Goal: Information Seeking & Learning: Learn about a topic

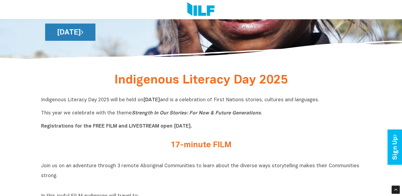
scroll to position [121, 0]
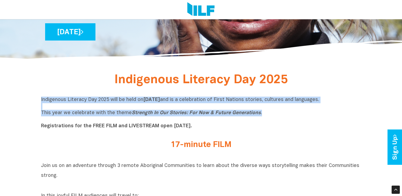
drag, startPoint x: 273, startPoint y: 112, endPoint x: 37, endPoint y: 103, distance: 236.2
copy p "Indigenous Literacy Day 2025 will be held [DATE][DATE] and is a celebration of …"
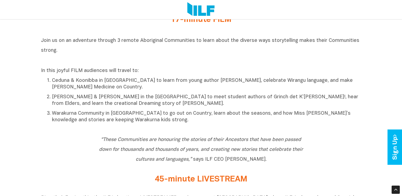
scroll to position [247, 0]
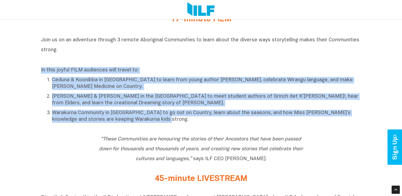
drag, startPoint x: 36, startPoint y: 68, endPoint x: 169, endPoint y: 125, distance: 143.7
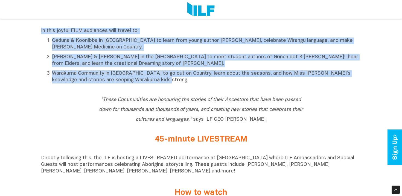
scroll to position [310, 0]
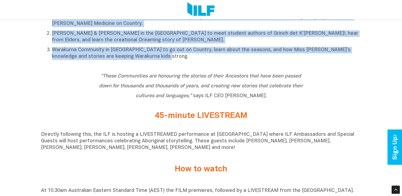
copy div "In this joyful FILM audiences will travel to: Ceduna & Koonibba in [GEOGRAPHIC_…"
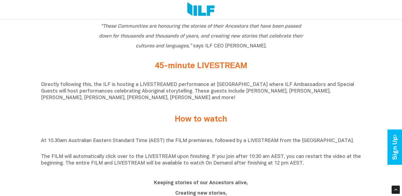
scroll to position [365, 0]
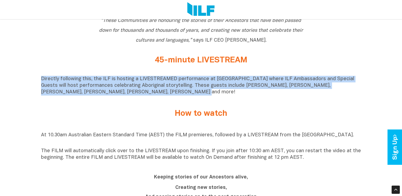
drag, startPoint x: 34, startPoint y: 78, endPoint x: 138, endPoint y: 92, distance: 104.4
click at [138, 92] on div "Indigenous Literacy Day 2025 Indigenous Literacy Day 2025 will be held [DATE][D…" at bounding box center [201, 156] width 402 height 659
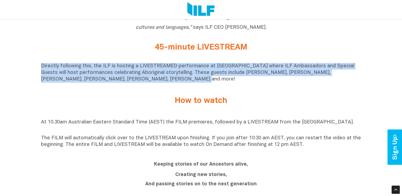
scroll to position [350, 0]
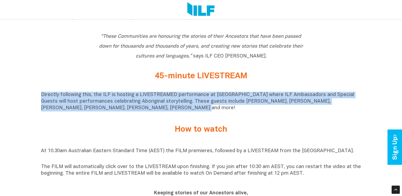
copy p "Directly following this, the ILF is hosting a LIVESTREAMED performance at [GEOG…"
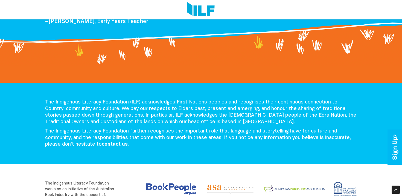
scroll to position [1136, 0]
